Goal: Task Accomplishment & Management: Manage account settings

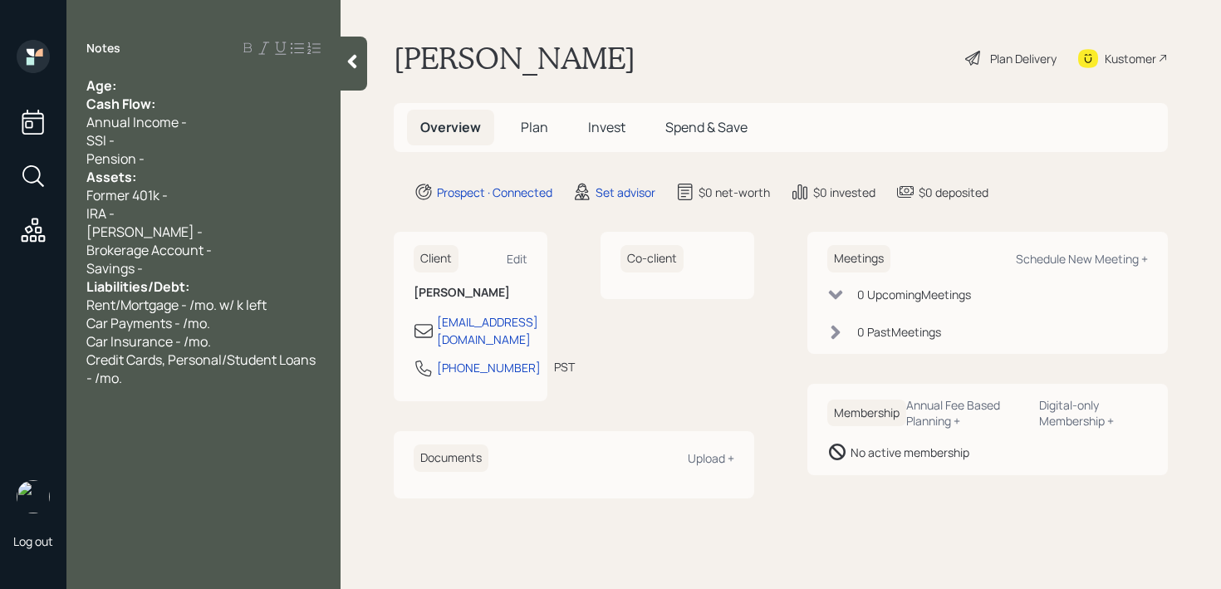
click at [184, 77] on div "Age:" at bounding box center [203, 85] width 234 height 18
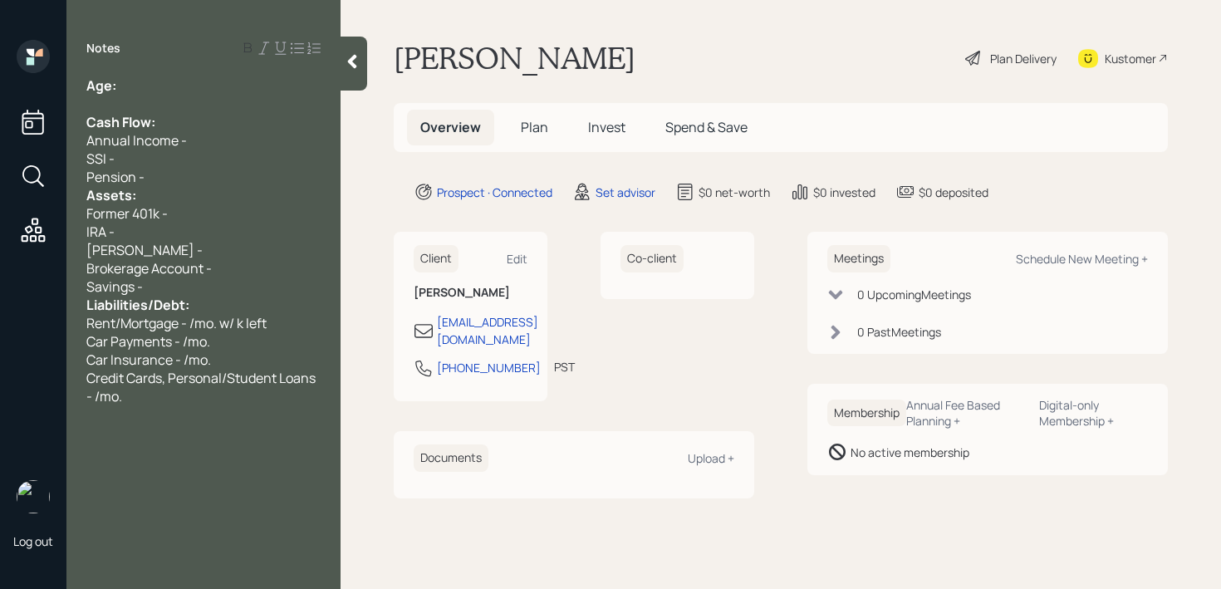
click at [175, 178] on div "Pension -" at bounding box center [203, 177] width 234 height 18
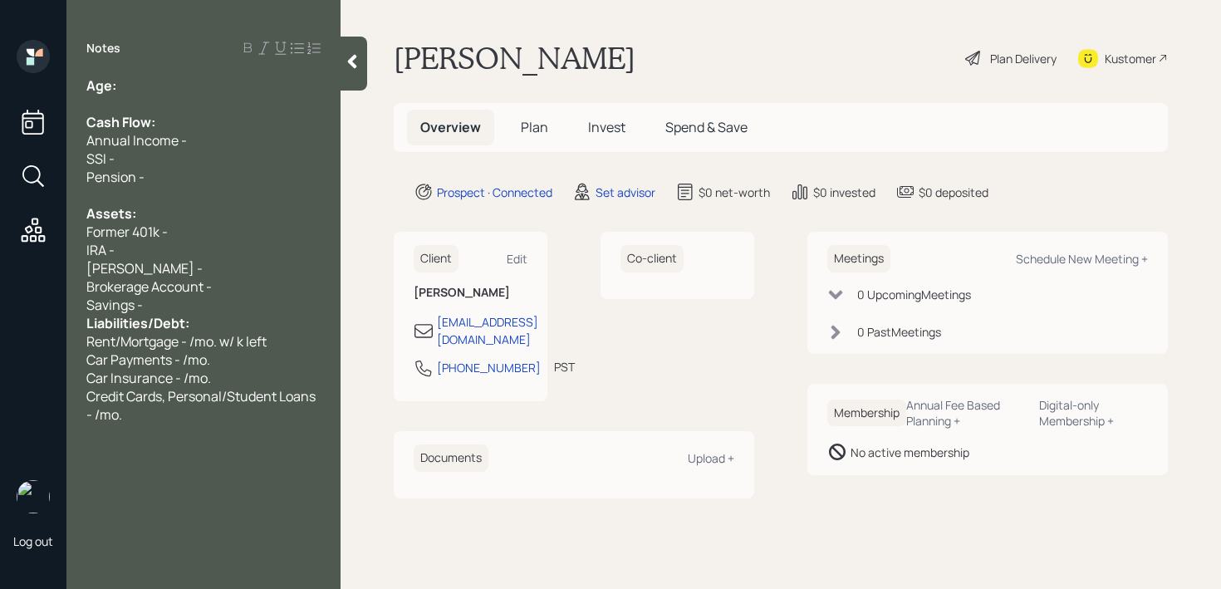
click at [194, 310] on div "Savings -" at bounding box center [203, 305] width 234 height 18
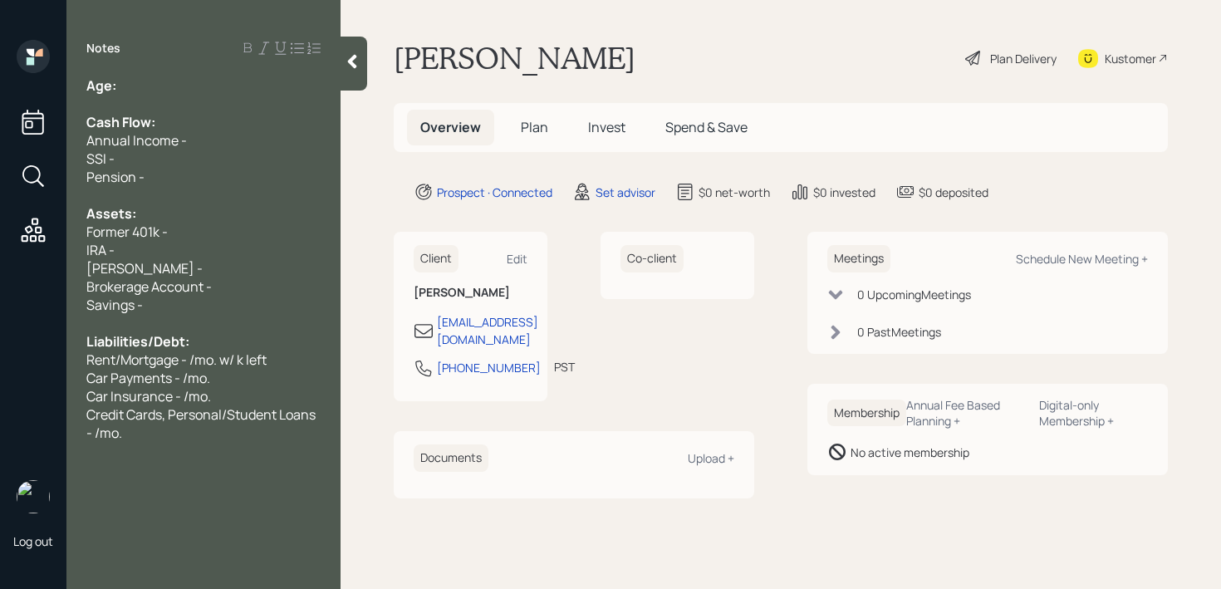
click at [205, 259] on div "[PERSON_NAME] -" at bounding box center [203, 268] width 234 height 18
drag, startPoint x: 205, startPoint y: 259, endPoint x: 0, endPoint y: 259, distance: 205.1
click at [0, 259] on div "Log out Notes Age: Cash Flow: Annual Income - SSI - Pension - Assets: Former 40…" at bounding box center [610, 294] width 1221 height 589
click at [105, 259] on span "[PERSON_NAME] -" at bounding box center [144, 268] width 116 height 18
drag, startPoint x: 158, startPoint y: 264, endPoint x: 75, endPoint y: 241, distance: 86.2
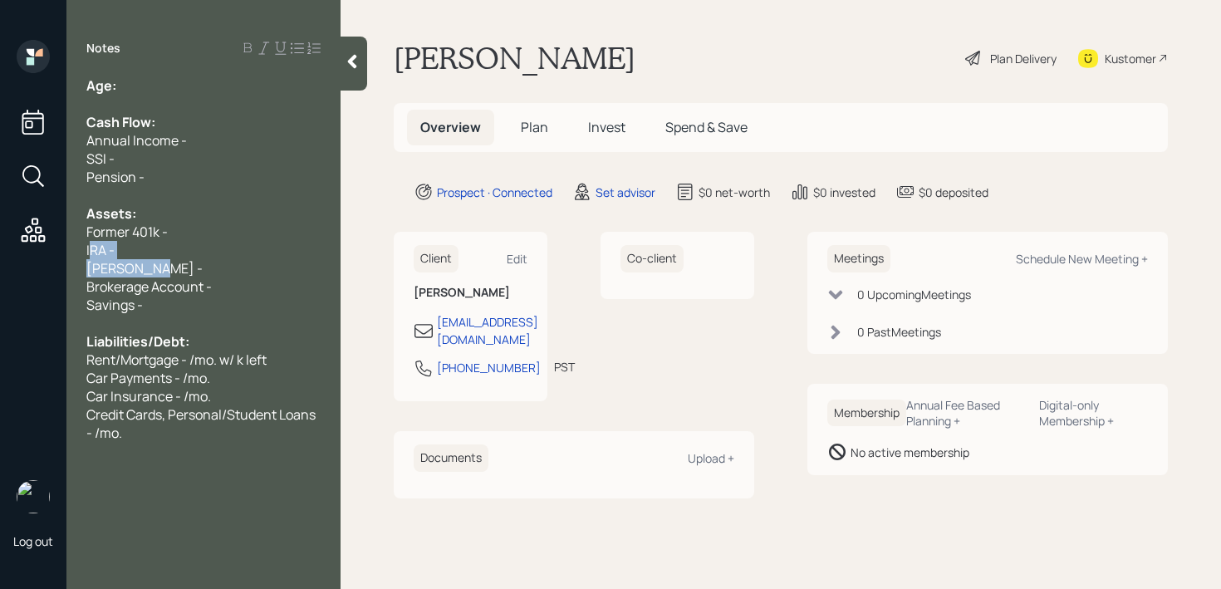
click at [81, 241] on div "Age: Cash Flow: Annual Income - SSI - Pension - Assets: Former 401k - IRA - [PE…" at bounding box center [203, 258] width 274 height 365
click at [126, 253] on div "IRA -" at bounding box center [203, 250] width 234 height 18
click at [162, 277] on span "Brokerage Account -" at bounding box center [148, 286] width 125 height 18
click at [168, 270] on div "[PERSON_NAME] -" at bounding box center [203, 268] width 234 height 18
click at [171, 264] on div "[PERSON_NAME] -" at bounding box center [203, 268] width 234 height 18
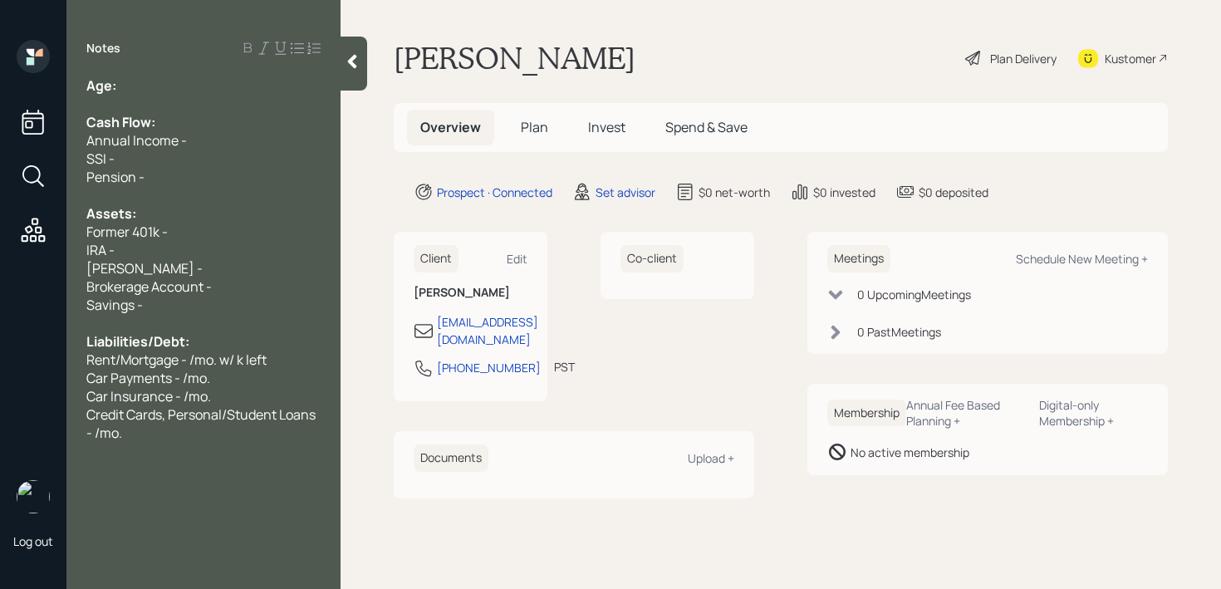
click at [180, 246] on div "IRA -" at bounding box center [203, 250] width 234 height 18
click at [126, 256] on span "IRA - 1m" at bounding box center [109, 250] width 47 height 18
drag, startPoint x: 142, startPoint y: 253, endPoint x: 0, endPoint y: 253, distance: 142.0
click at [0, 253] on div "Log out Notes Age: Cash Flow: Annual Income - SSI - Pension - Assets: Former 40…" at bounding box center [610, 294] width 1221 height 589
click at [122, 269] on span "[PERSON_NAME] -" at bounding box center [144, 268] width 116 height 18
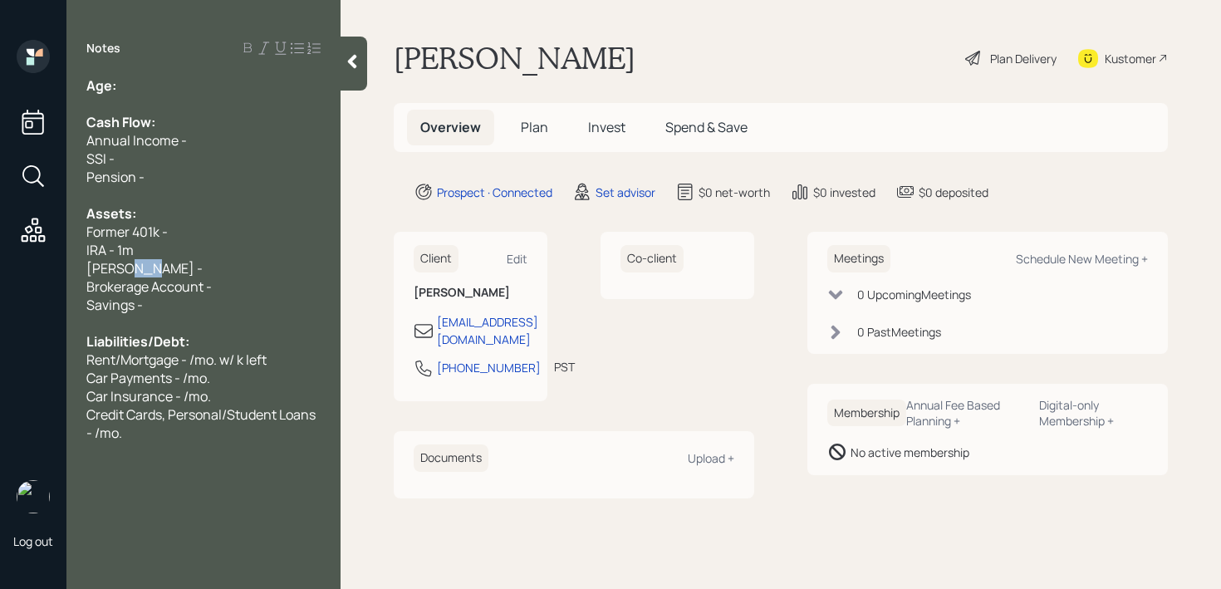
drag, startPoint x: 140, startPoint y: 269, endPoint x: 51, endPoint y: 269, distance: 88.8
click at [86, 269] on div "Age: Cash Flow: Annual Income - SSI - Pension - Assets: Former 401k - IRA - 1m …" at bounding box center [203, 258] width 274 height 365
click at [104, 262] on div "-" at bounding box center [203, 268] width 234 height 18
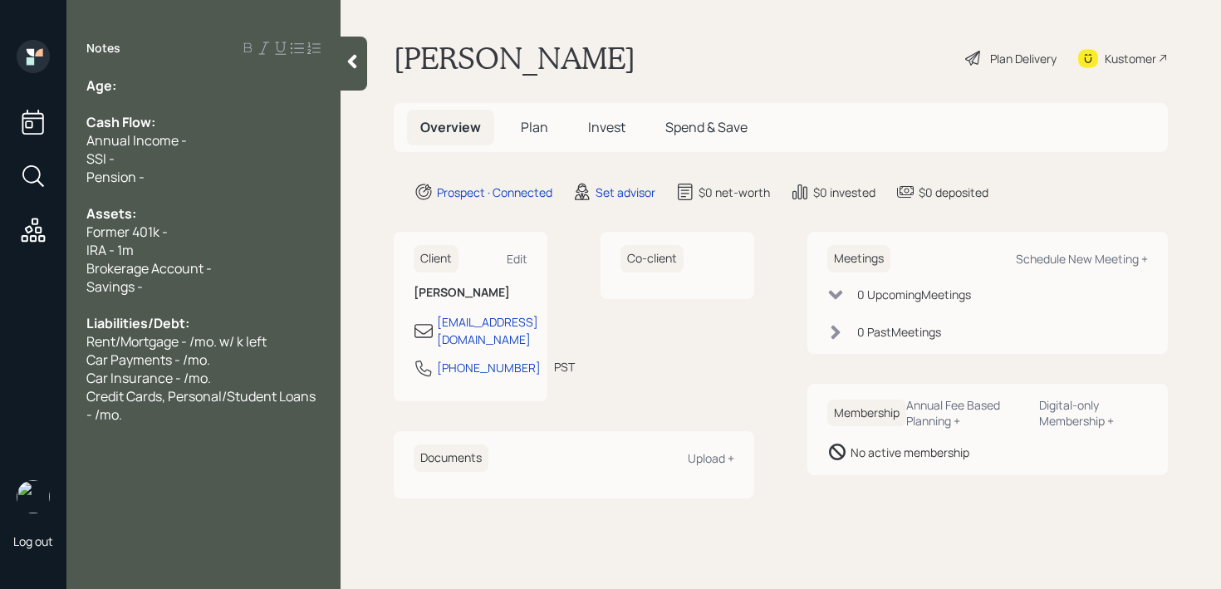
click at [198, 81] on div "Age:" at bounding box center [203, 85] width 234 height 18
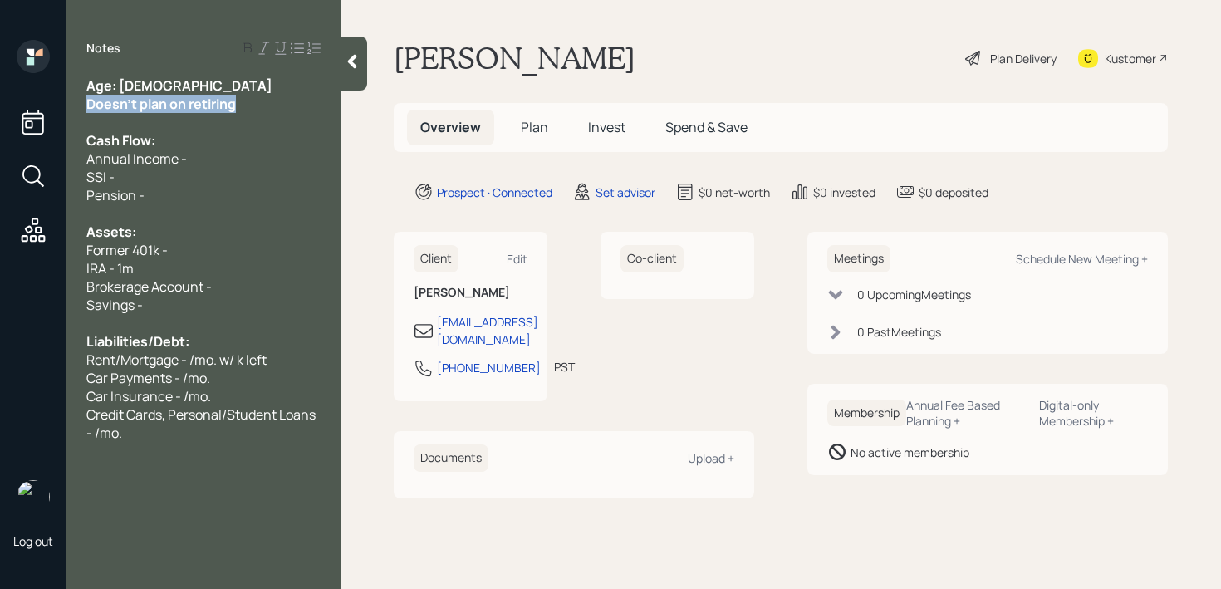
drag, startPoint x: 242, startPoint y: 102, endPoint x: 25, endPoint y: 102, distance: 216.7
click at [25, 102] on div "Log out Notes Age: [DEMOGRAPHIC_DATA] Doesn't plan on retiring Cash Flow: Annua…" at bounding box center [610, 294] width 1221 height 589
click at [93, 95] on span "Doesn't plan on retiring" at bounding box center [156, 104] width 141 height 18
drag, startPoint x: 135, startPoint y: 85, endPoint x: 120, endPoint y: 85, distance: 15.8
click at [120, 85] on div "Age: [DEMOGRAPHIC_DATA]" at bounding box center [203, 85] width 234 height 18
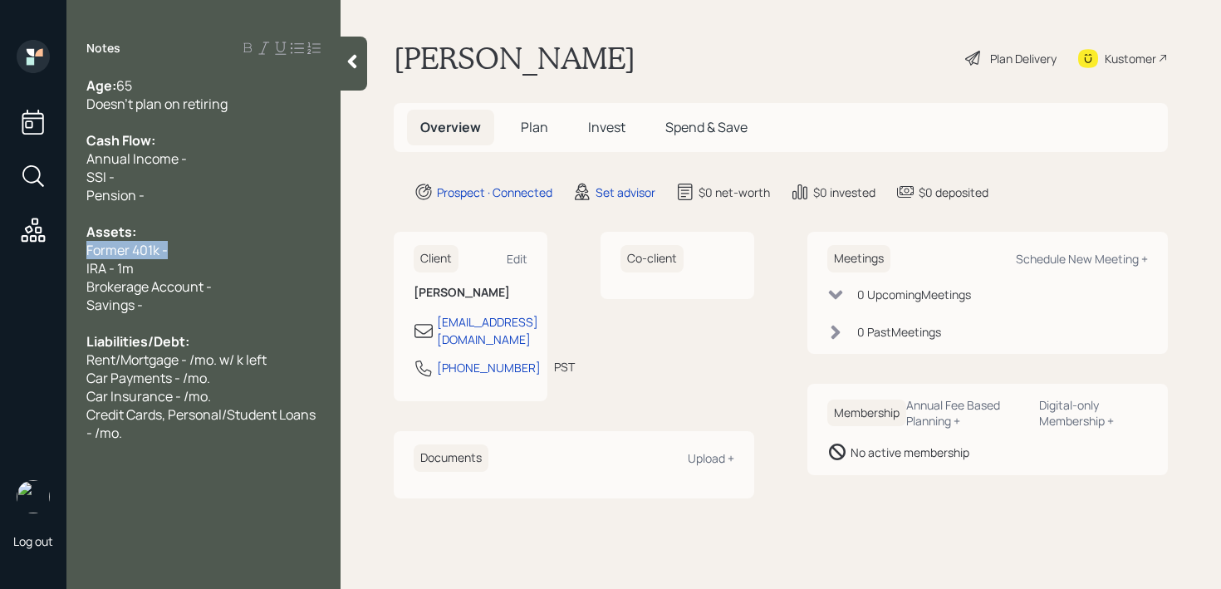
drag, startPoint x: 100, startPoint y: 243, endPoint x: 0, endPoint y: 243, distance: 100.5
click at [0, 243] on div "Log out Notes Age: [DEMOGRAPHIC_DATA] Doesn't plan on retiring Cash Flow: Annua…" at bounding box center [610, 294] width 1221 height 589
click at [155, 306] on div "Savings -" at bounding box center [203, 305] width 234 height 18
click at [277, 304] on div "Savings - k" at bounding box center [203, 305] width 234 height 18
click at [169, 412] on span "Credit Cards, Personal/Student Loans - /mo." at bounding box center [202, 423] width 232 height 37
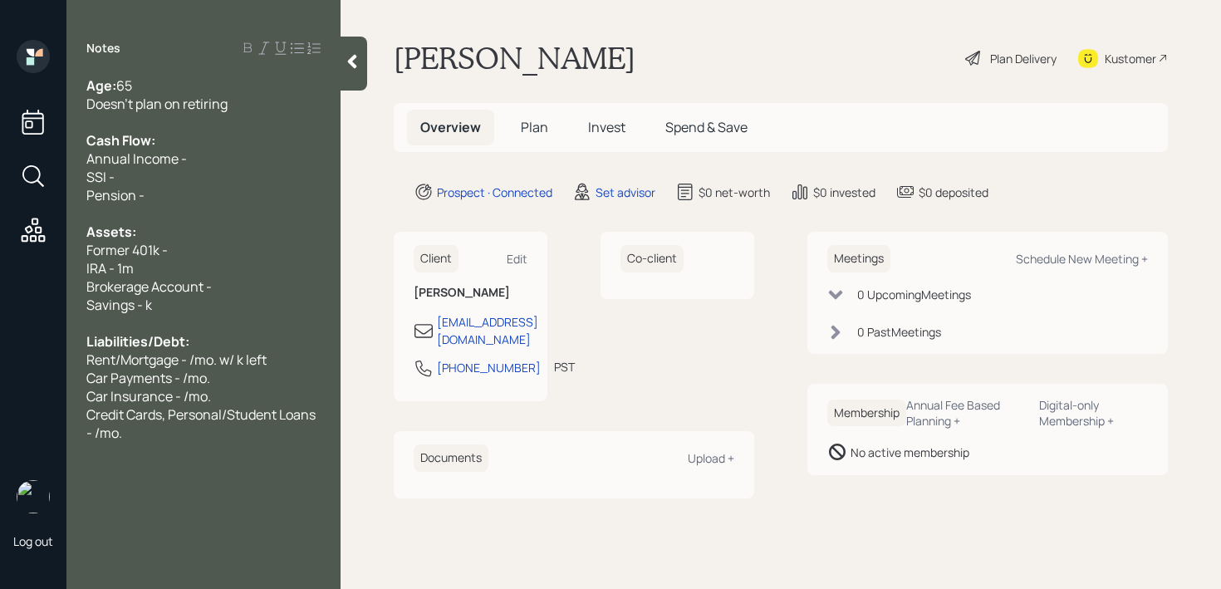
click at [191, 320] on div at bounding box center [203, 323] width 234 height 18
click at [209, 305] on div "Savings - k" at bounding box center [203, 305] width 234 height 18
click at [232, 291] on div "Brokerage Account -" at bounding box center [203, 286] width 234 height 18
click at [184, 305] on div "Savings - k" at bounding box center [203, 305] width 234 height 18
click at [151, 306] on span "Savings - k" at bounding box center [119, 305] width 66 height 18
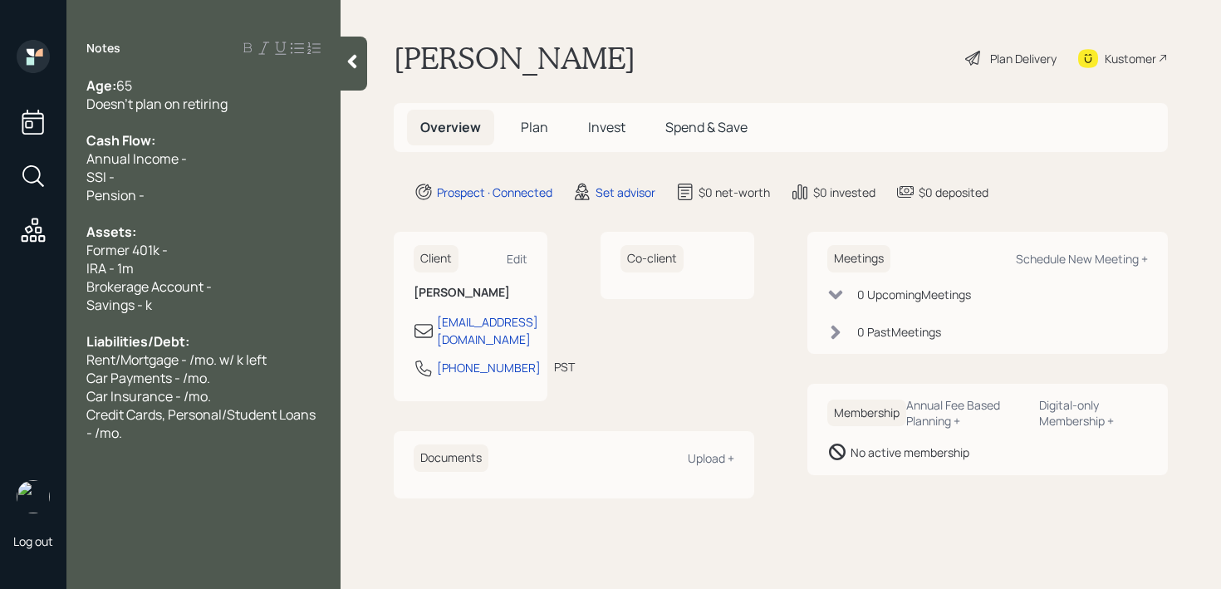
click at [139, 306] on span "Savings - k" at bounding box center [119, 305] width 66 height 18
click at [183, 270] on div "IRA - 1m" at bounding box center [203, 268] width 234 height 18
click at [198, 186] on div "Pension -" at bounding box center [203, 195] width 234 height 18
click at [209, 173] on div "SSI -" at bounding box center [203, 177] width 234 height 18
click at [218, 166] on div "Annual Income -" at bounding box center [203, 158] width 234 height 18
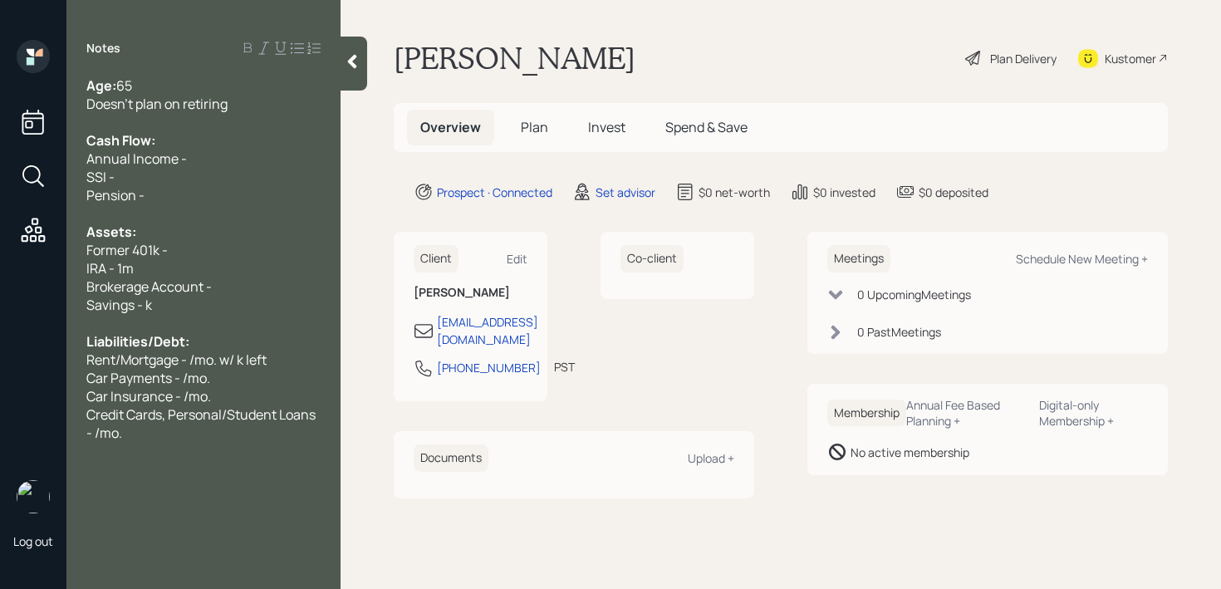
click at [138, 426] on div "Credit Cards, Personal/Student Loans - /mo." at bounding box center [203, 423] width 234 height 37
click at [177, 345] on span "Liabilities/Debt:" at bounding box center [137, 341] width 103 height 18
click at [216, 242] on div "Former 401k -" at bounding box center [203, 250] width 234 height 18
click at [227, 171] on div "SSI -" at bounding box center [203, 177] width 234 height 18
click at [227, 165] on div "Annual Income -" at bounding box center [203, 158] width 234 height 18
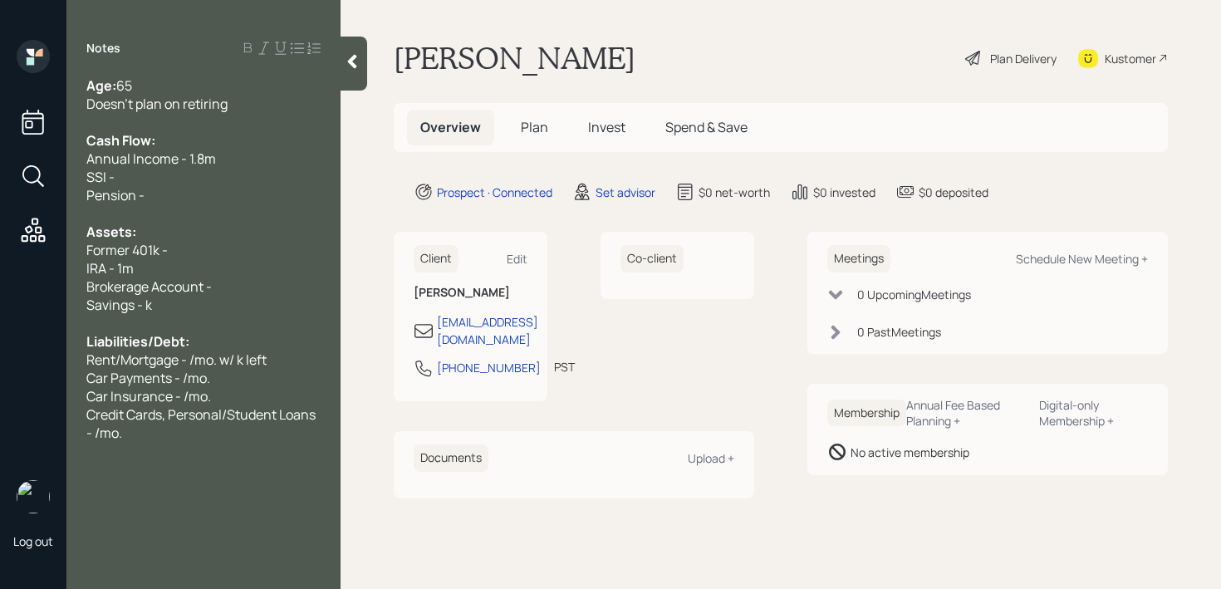
click at [182, 205] on div at bounding box center [203, 213] width 234 height 18
click at [198, 187] on div "Pension -" at bounding box center [203, 195] width 234 height 18
drag, startPoint x: 198, startPoint y: 187, endPoint x: 156, endPoint y: 187, distance: 41.5
click at [156, 187] on div "Pension -" at bounding box center [203, 195] width 234 height 18
drag, startPoint x: 163, startPoint y: 191, endPoint x: 83, endPoint y: 159, distance: 86.0
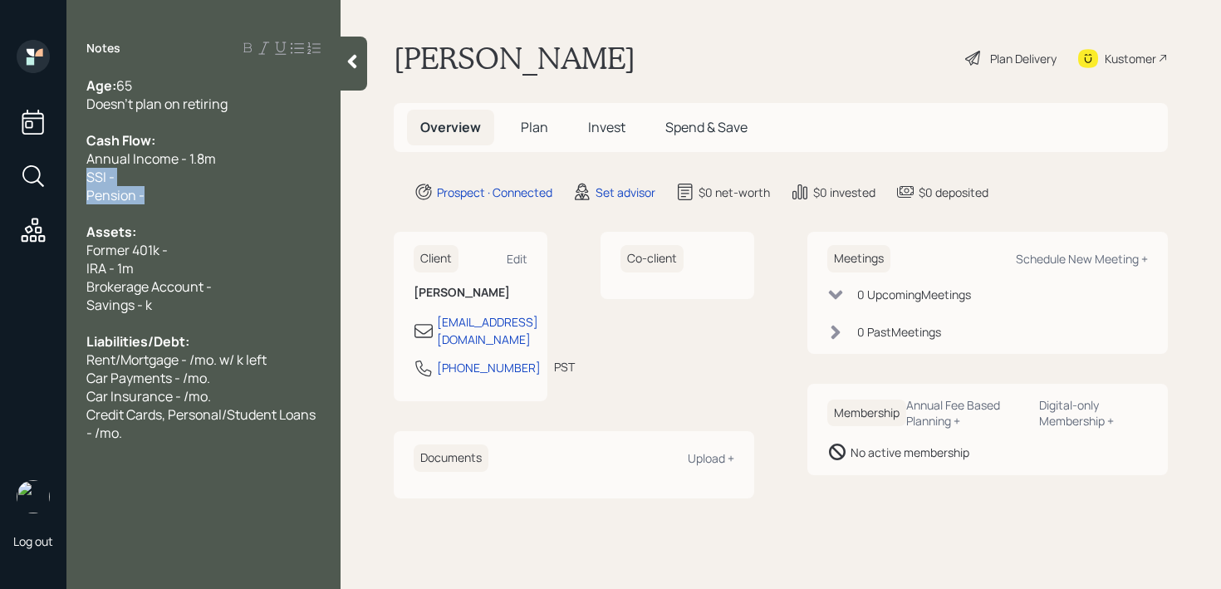
click at [83, 174] on div "Age: [DEMOGRAPHIC_DATA] Doesn't plan on retiring Cash Flow: Annual Income - 1.8…" at bounding box center [203, 258] width 274 height 365
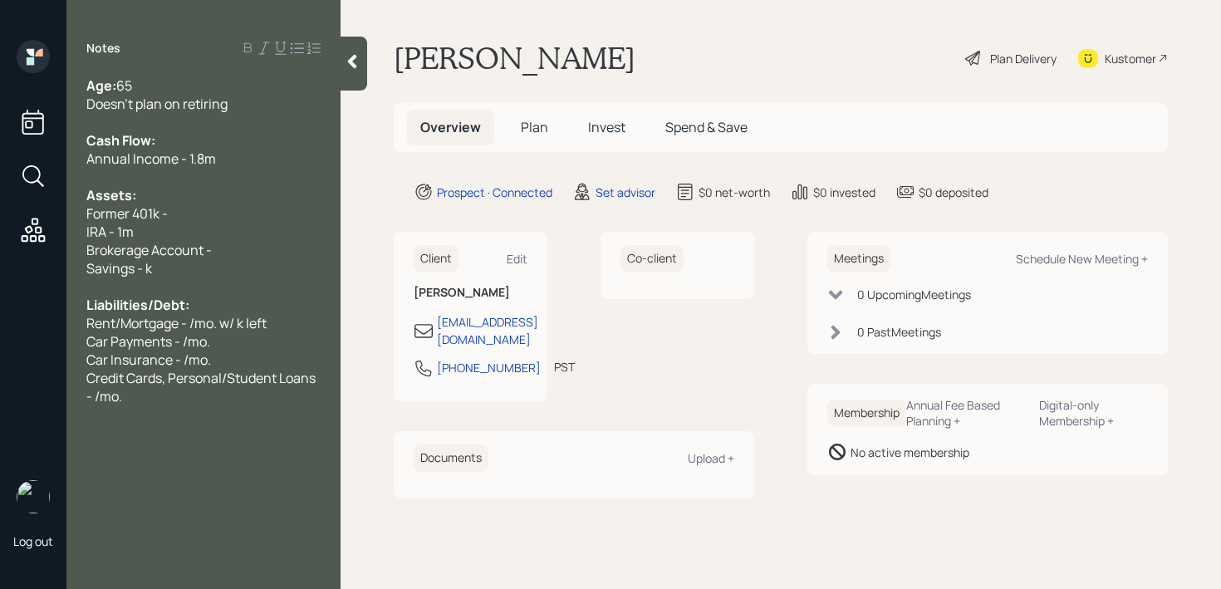
click at [144, 213] on span "Former 401k -" at bounding box center [126, 213] width 81 height 18
click at [156, 246] on span "Brokerage Account -" at bounding box center [148, 250] width 125 height 18
click at [156, 268] on div "Savings - k" at bounding box center [203, 268] width 234 height 18
click at [149, 268] on span "Savings - k" at bounding box center [119, 268] width 66 height 18
drag, startPoint x: 253, startPoint y: 238, endPoint x: 86, endPoint y: 238, distance: 167.7
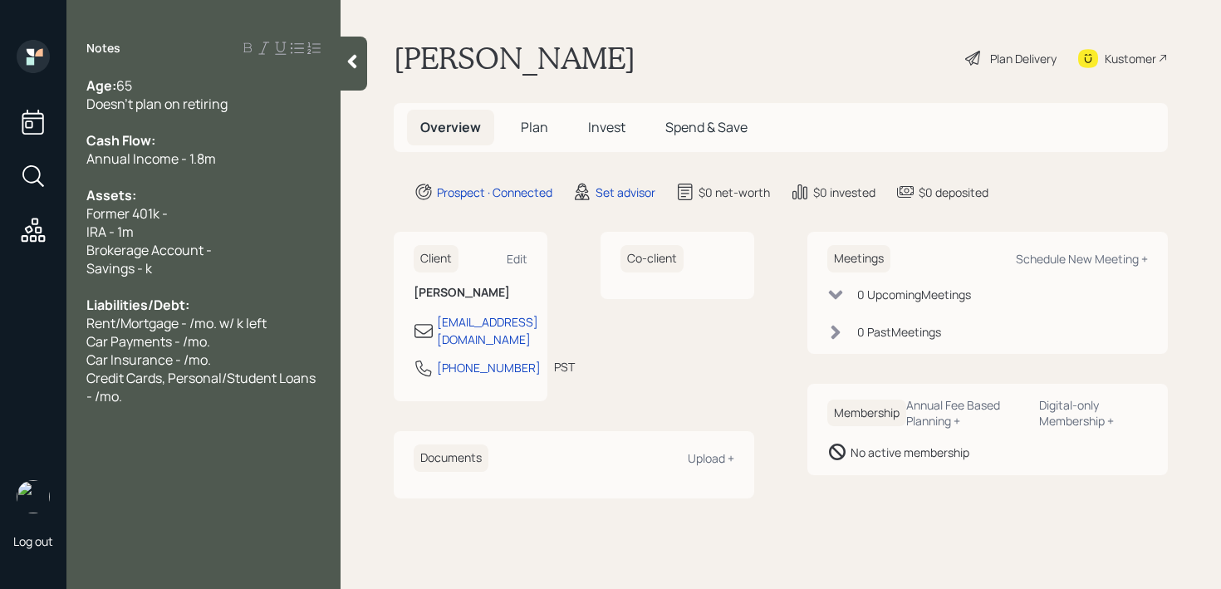
click at [90, 238] on div "IRA - 1m" at bounding box center [203, 232] width 234 height 18
click at [232, 241] on div "Brokerage Account -" at bounding box center [203, 250] width 234 height 18
drag, startPoint x: 185, startPoint y: 244, endPoint x: 45, endPoint y: 244, distance: 140.3
click at [45, 244] on div "Log out Notes Age: [DEMOGRAPHIC_DATA] Doesn't plan on retiring Cash Flow: Annua…" at bounding box center [610, 294] width 1221 height 589
click at [152, 270] on div "Savings - k" at bounding box center [203, 268] width 234 height 18
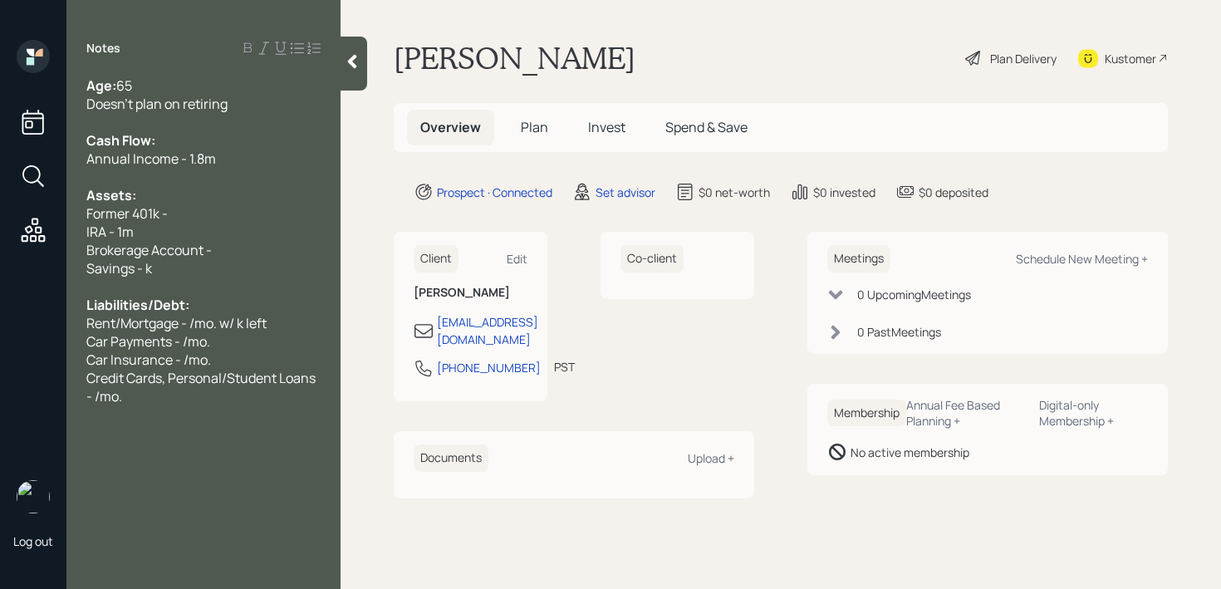
click at [227, 248] on div "Brokerage Account -" at bounding box center [203, 250] width 234 height 18
click at [257, 237] on div "IRA - 1m" at bounding box center [203, 232] width 234 height 18
drag, startPoint x: 266, startPoint y: 253, endPoint x: 25, endPoint y: 253, distance: 240.8
click at [25, 253] on div "Log out Notes Age: [DEMOGRAPHIC_DATA] Doesn't plan on retiring Cash Flow: Annua…" at bounding box center [610, 294] width 1221 height 589
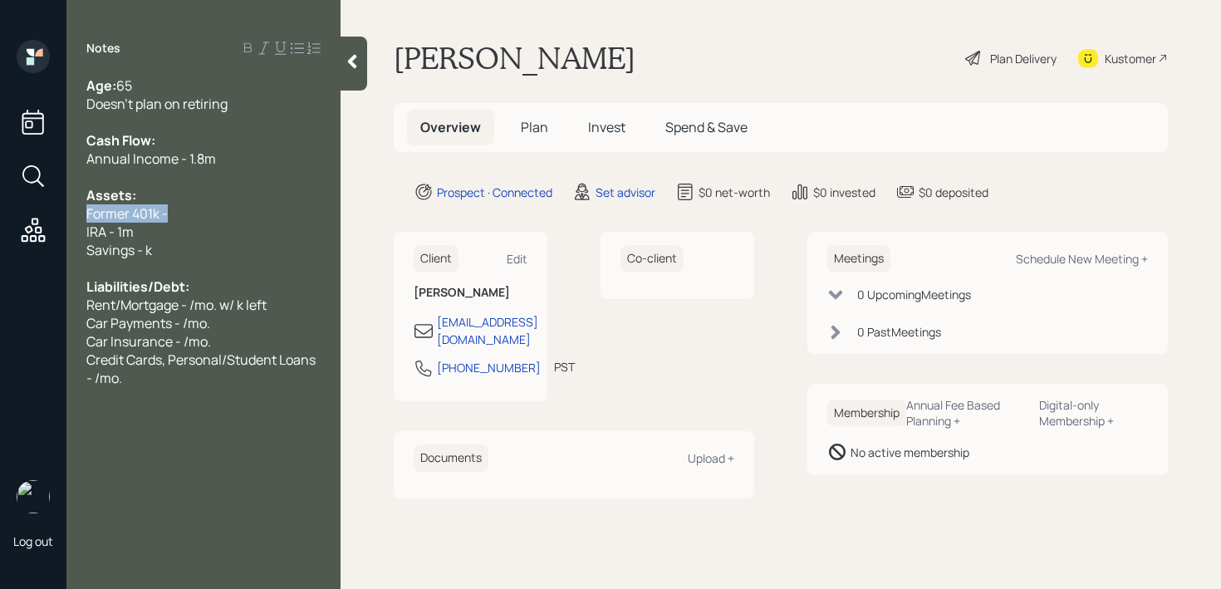
drag, startPoint x: 194, startPoint y: 209, endPoint x: 0, endPoint y: 209, distance: 194.3
click at [0, 209] on div "Log out Notes Age: [DEMOGRAPHIC_DATA] Doesn't plan on retiring Cash Flow: Annua…" at bounding box center [610, 294] width 1221 height 589
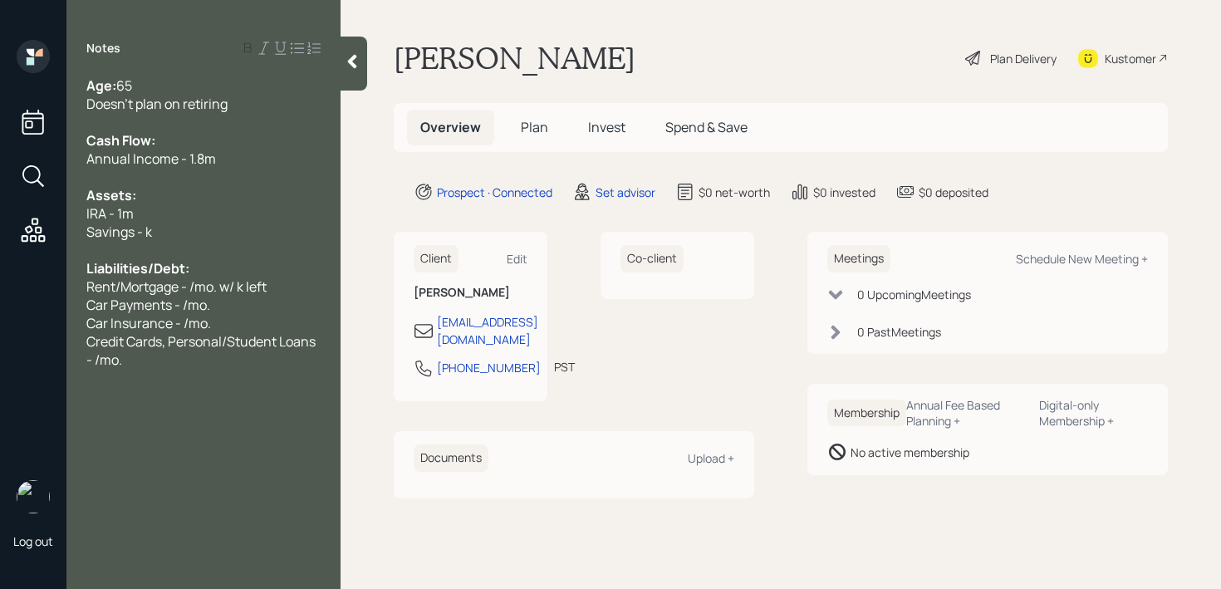
click at [164, 231] on div "Savings - k" at bounding box center [203, 232] width 234 height 18
click at [164, 247] on div at bounding box center [203, 250] width 234 height 18
click at [203, 314] on span "Car Insurance - /mo." at bounding box center [148, 323] width 125 height 18
click at [203, 316] on span "Car Insurance - /mo." at bounding box center [148, 323] width 125 height 18
click at [187, 350] on div "Credit Cards, Personal/Student Loans - /mo." at bounding box center [203, 350] width 234 height 37
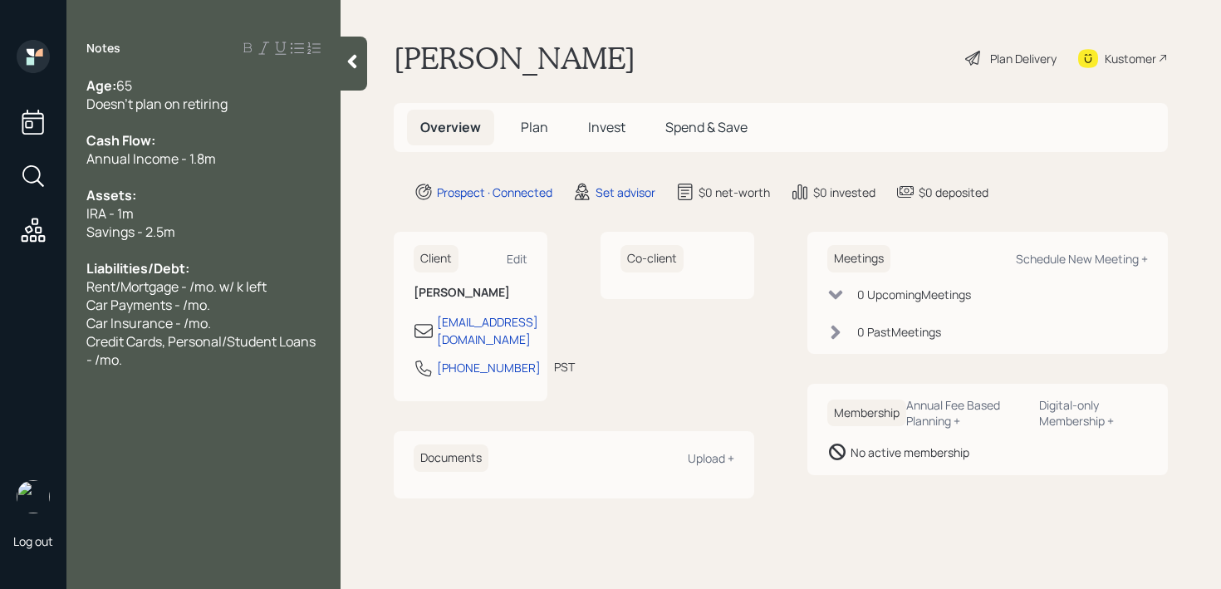
click at [195, 330] on span "Car Insurance - /mo." at bounding box center [148, 323] width 125 height 18
click at [221, 321] on div "Car Insurance - /mo." at bounding box center [203, 323] width 234 height 18
click at [150, 285] on span "Rent/Mortgage - /mo. w/ k left" at bounding box center [176, 286] width 180 height 18
click at [232, 284] on span "Rent/Mortgage - /mo. w/ k left" at bounding box center [176, 286] width 180 height 18
drag, startPoint x: 281, startPoint y: 284, endPoint x: 56, endPoint y: 284, distance: 225.0
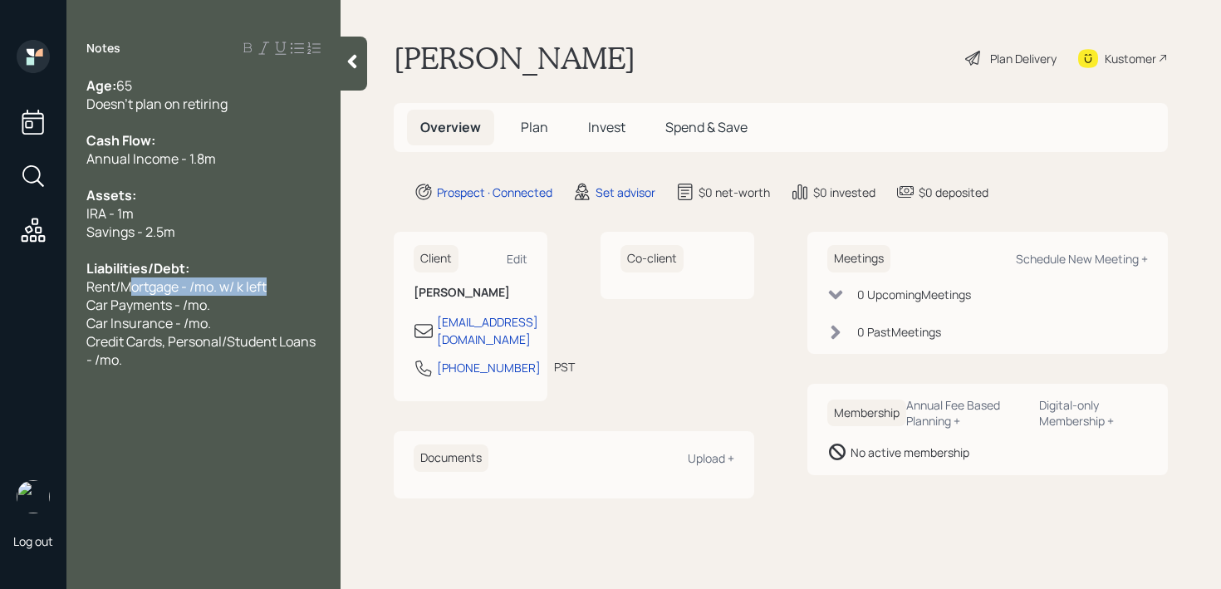
click at [61, 284] on div "Log out Notes Age: [DEMOGRAPHIC_DATA] Doesn't plan on retiring Cash Flow: Annua…" at bounding box center [610, 294] width 1221 height 589
click at [204, 214] on div "IRA - 1m" at bounding box center [203, 213] width 234 height 18
click at [104, 204] on span "IRA - 1m" at bounding box center [109, 213] width 47 height 18
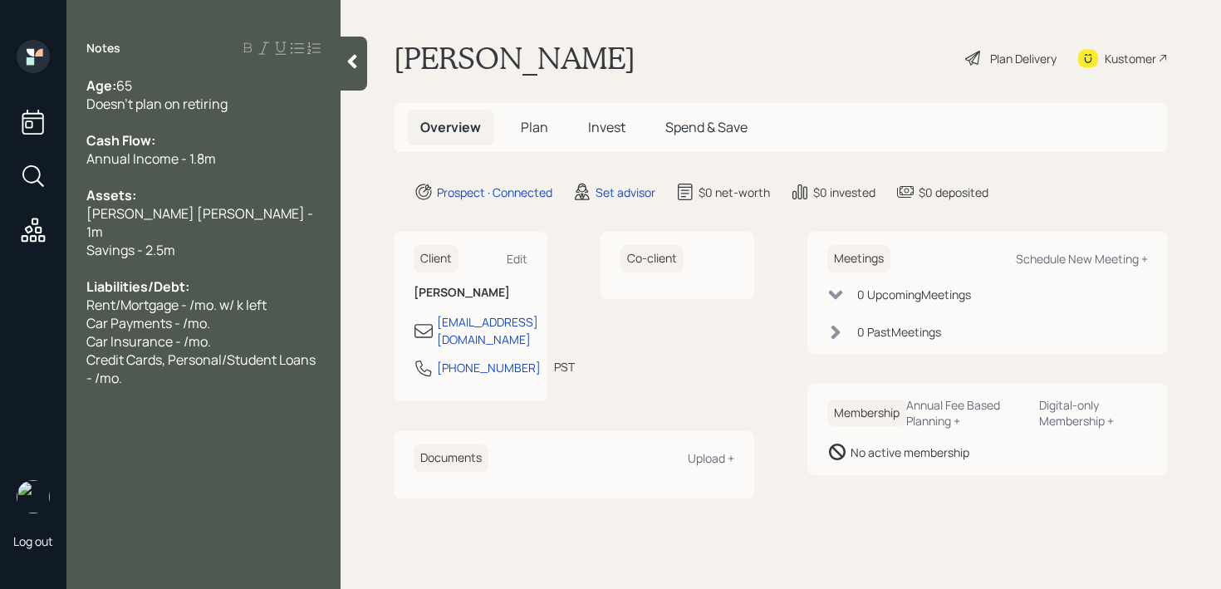
click at [155, 259] on div at bounding box center [203, 268] width 234 height 18
click at [169, 277] on span "Liabilities/Debt:" at bounding box center [137, 286] width 103 height 18
click at [170, 314] on span "Car Payments - /mo." at bounding box center [148, 323] width 124 height 18
drag, startPoint x: 175, startPoint y: 291, endPoint x: 104, endPoint y: 291, distance: 71.4
click at [113, 296] on span "Rent/Mortgage - /mo. w/ k left" at bounding box center [176, 305] width 180 height 18
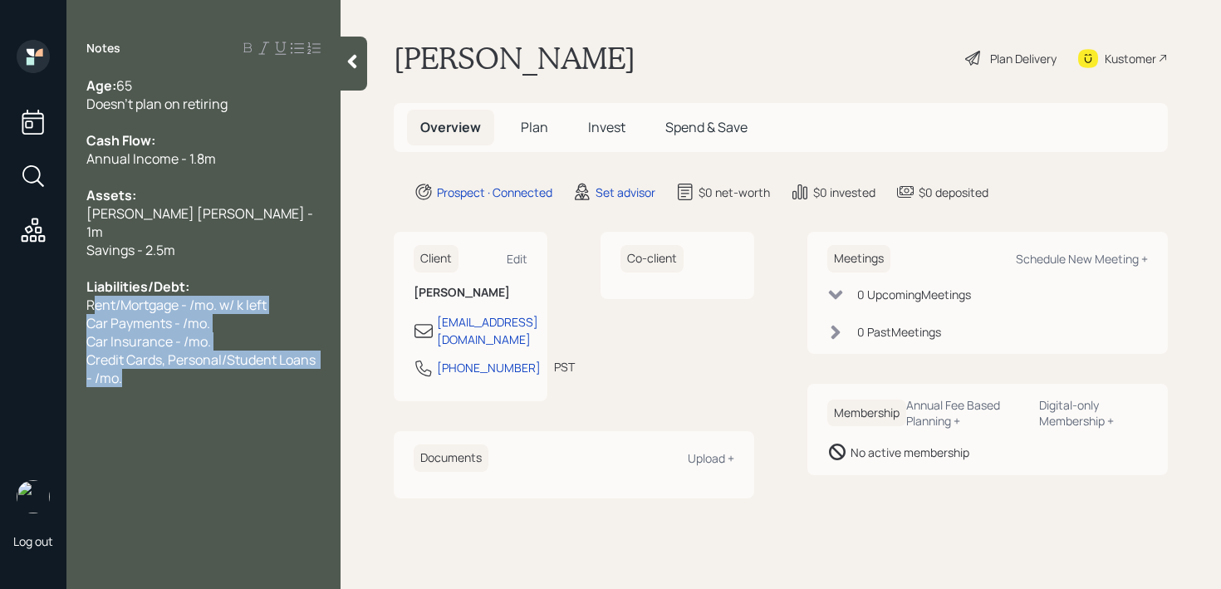
drag, startPoint x: 171, startPoint y: 357, endPoint x: 93, endPoint y: 292, distance: 101.4
click at [93, 292] on div "Age: [DEMOGRAPHIC_DATA] Doesn't plan on retiring Cash Flow: Annual Income - 1.8…" at bounding box center [203, 231] width 234 height 311
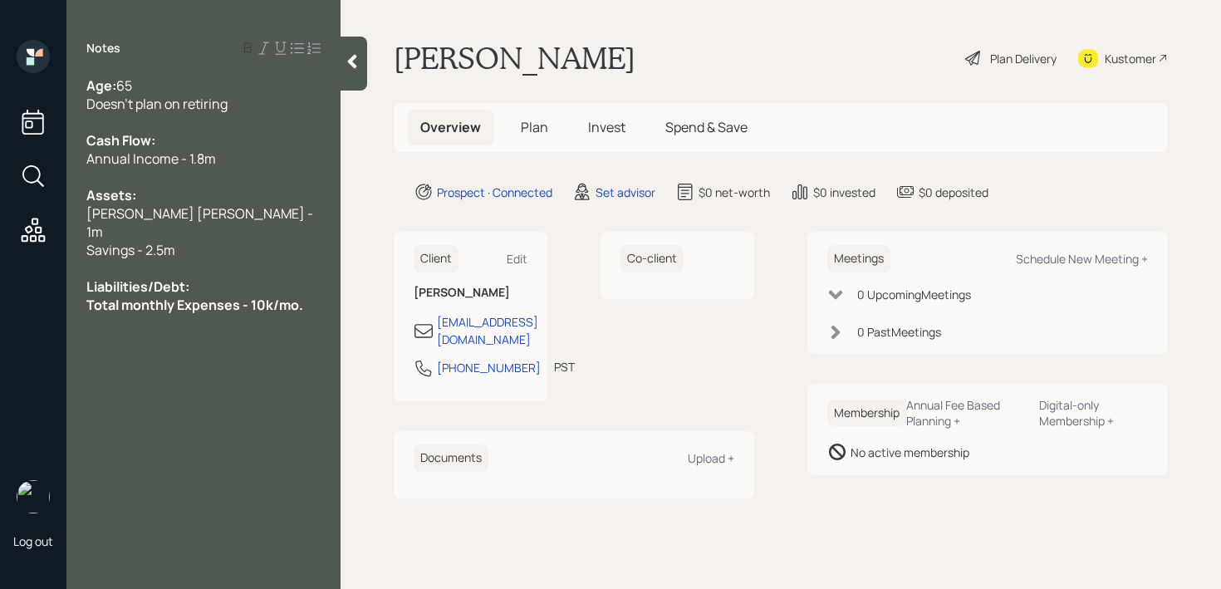
click at [130, 296] on span "Total monthly Expenses - 10k/mo." at bounding box center [194, 305] width 217 height 18
click at [237, 100] on div "Doesn't plan on retiring" at bounding box center [203, 104] width 234 height 18
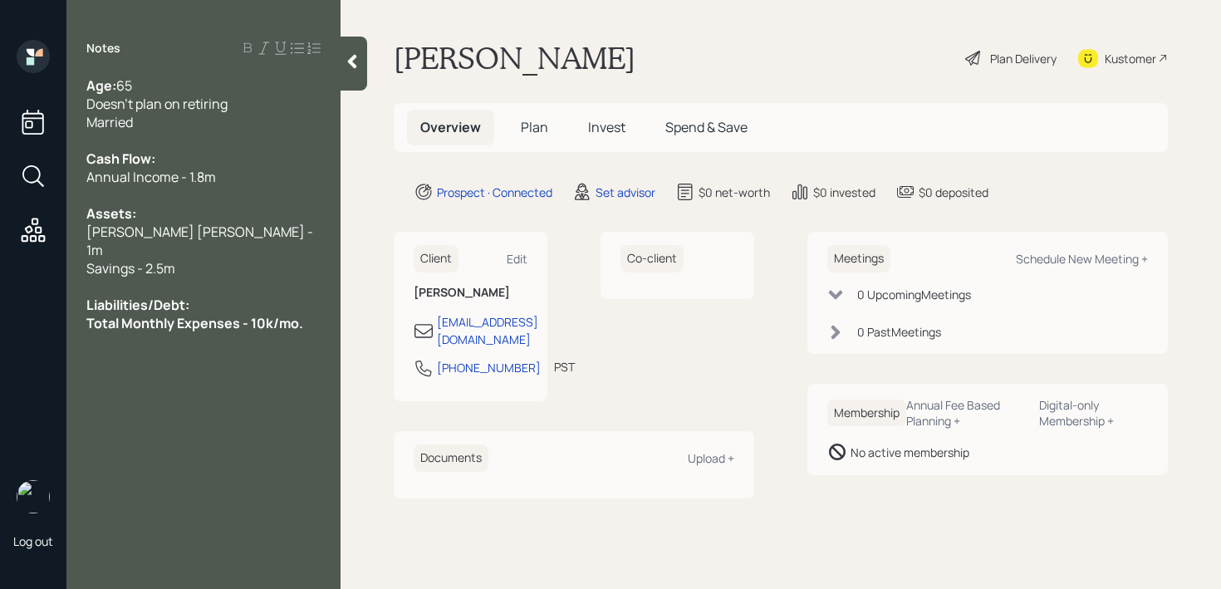
click at [228, 193] on div at bounding box center [203, 195] width 234 height 18
click at [228, 314] on span "Total Monthly Expenses - 10k/mo." at bounding box center [194, 323] width 217 height 18
click at [315, 314] on div "Total Monthly Expenses - 10k/mo." at bounding box center [203, 323] width 234 height 18
drag, startPoint x: 314, startPoint y: 380, endPoint x: 47, endPoint y: 349, distance: 269.2
click at [47, 349] on div "Log out Notes Age: [DEMOGRAPHIC_DATA] Doesn't plan on retiring Married Cash Flo…" at bounding box center [610, 294] width 1221 height 589
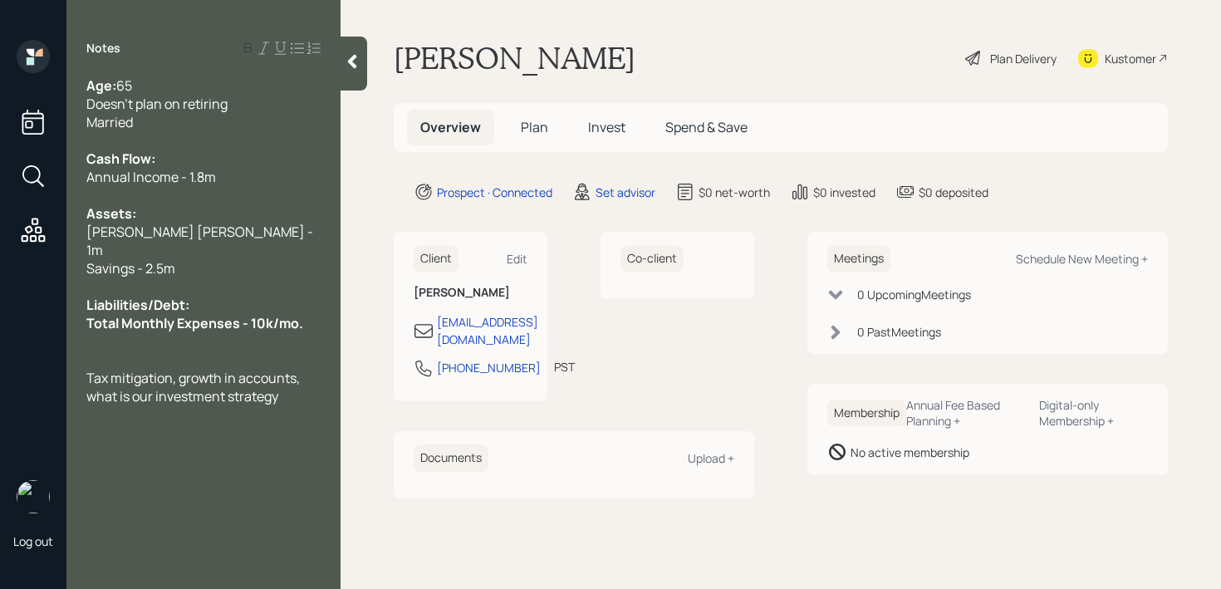
click at [271, 378] on span "Tax mitigation, growth in accounts, what is our investment strategy" at bounding box center [194, 387] width 216 height 37
click at [277, 350] on div at bounding box center [203, 359] width 234 height 18
drag, startPoint x: 300, startPoint y: 315, endPoint x: 154, endPoint y: 306, distance: 145.6
click at [154, 306] on div "Age: [DEMOGRAPHIC_DATA] Doesn't plan on retiring Married Cash Flow: Annual Inco…" at bounding box center [203, 240] width 234 height 329
click at [154, 314] on span "Total Monthly Expenses - 10k/mo." at bounding box center [194, 323] width 217 height 18
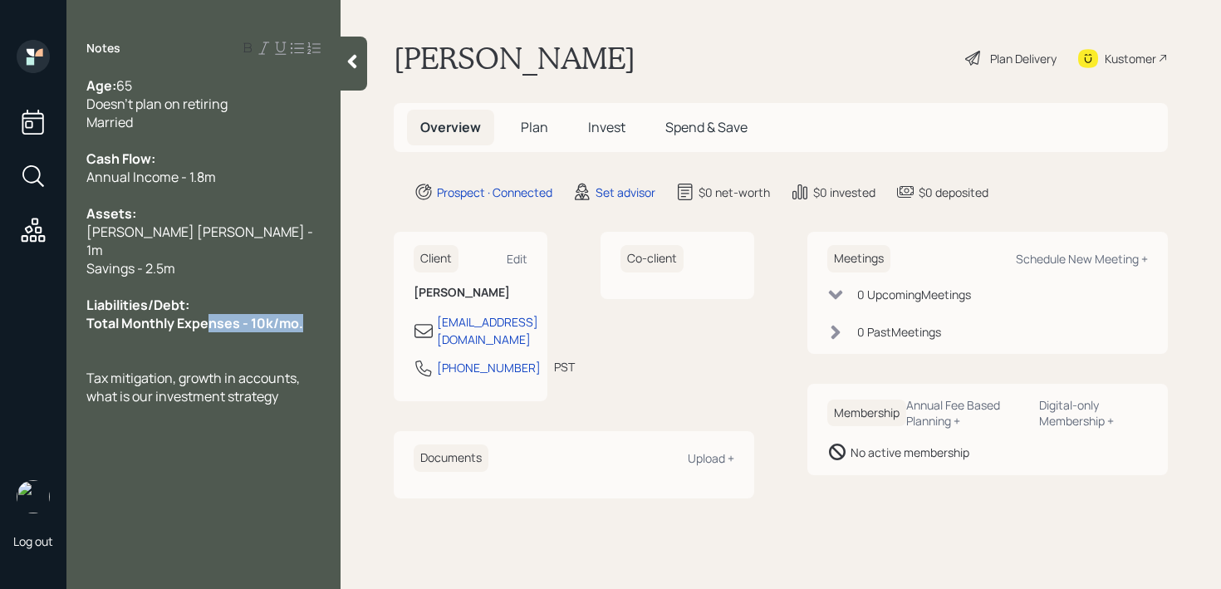
drag, startPoint x: 303, startPoint y: 306, endPoint x: 0, endPoint y: 306, distance: 303.1
click at [0, 306] on div "Log out Notes Age: [DEMOGRAPHIC_DATA] Doesn't plan on retiring Married Cash Flo…" at bounding box center [610, 294] width 1221 height 589
click at [78, 311] on div "Age: [DEMOGRAPHIC_DATA] Doesn't plan on retiring Married Cash Flow: Annual Inco…" at bounding box center [203, 240] width 274 height 329
click at [1055, 260] on div "Schedule New Meeting +" at bounding box center [1082, 259] width 132 height 16
select select "round-[PERSON_NAME]"
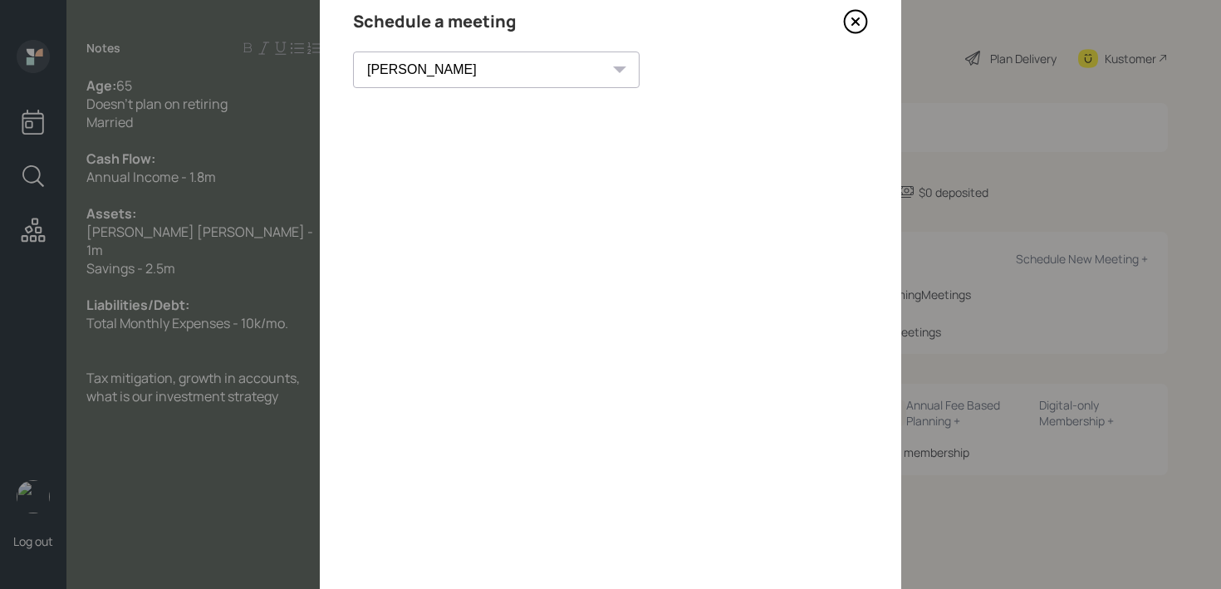
scroll to position [66, 0]
click at [859, 27] on icon at bounding box center [855, 22] width 25 height 25
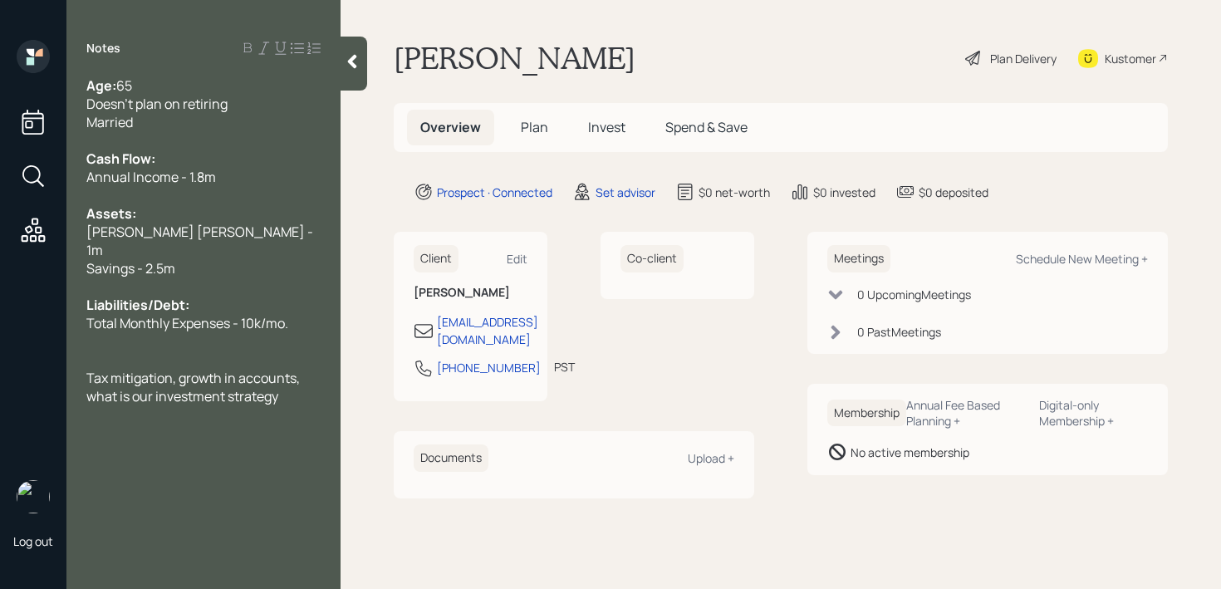
click at [1144, 62] on div "Kustomer" at bounding box center [1129, 58] width 51 height 17
click at [292, 378] on div "Tax mitigation, growth in accounts, what is our investment strategy" at bounding box center [203, 387] width 234 height 37
drag, startPoint x: 292, startPoint y: 378, endPoint x: 71, endPoint y: 354, distance: 223.0
click at [71, 354] on div "Age: [DEMOGRAPHIC_DATA] Doesn't plan on retiring Married Cash Flow: Annual Inco…" at bounding box center [203, 240] width 274 height 329
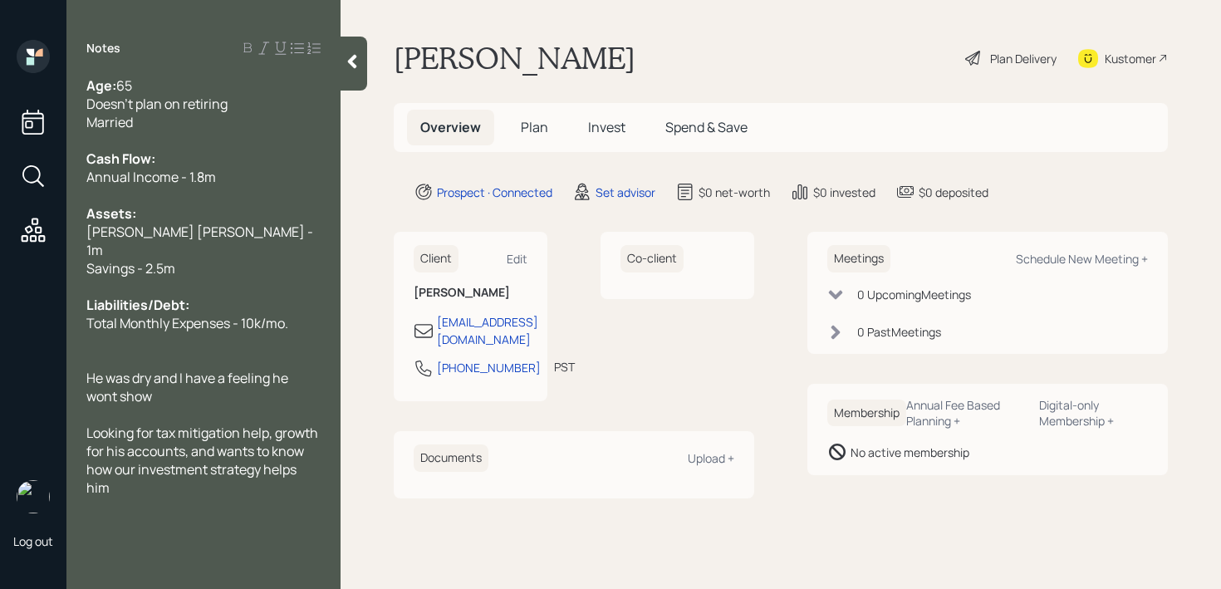
click at [354, 55] on icon at bounding box center [352, 61] width 17 height 17
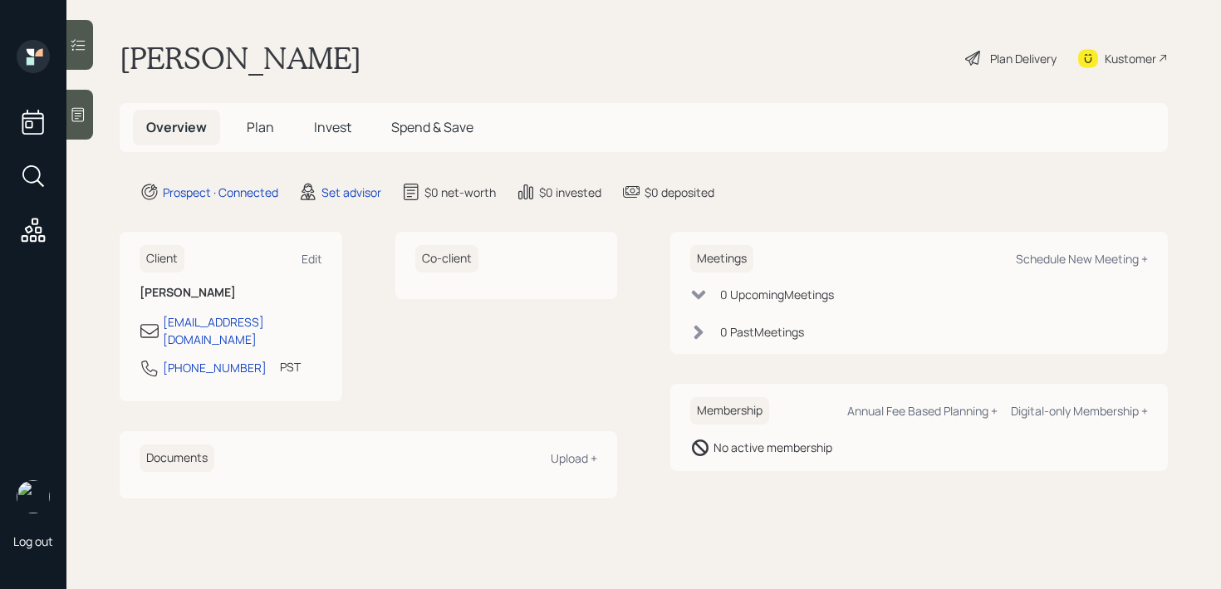
click at [529, 55] on div "[PERSON_NAME] Plan Delivery Kustomer" at bounding box center [644, 58] width 1048 height 37
